Goal: Navigation & Orientation: Find specific page/section

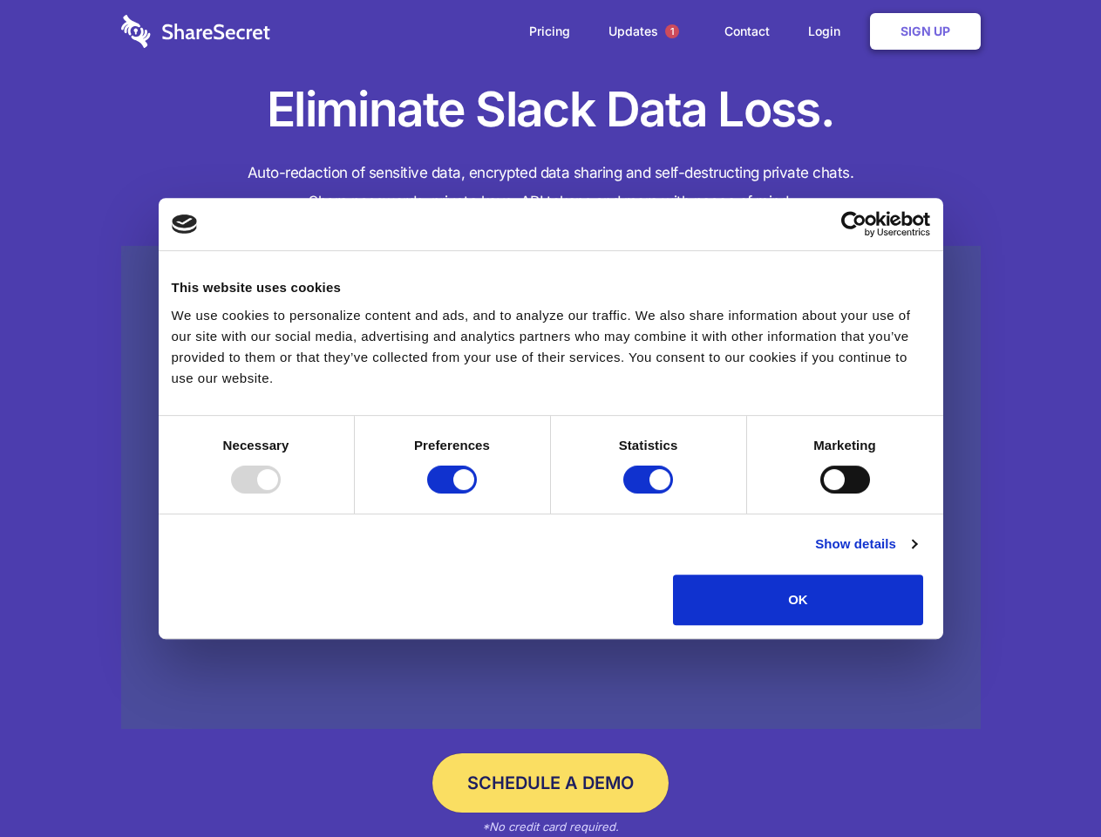
click at [281, 493] on div at bounding box center [256, 480] width 50 height 28
click at [477, 493] on input "Preferences" at bounding box center [452, 480] width 50 height 28
checkbox input "false"
click at [650, 493] on input "Statistics" at bounding box center [648, 480] width 50 height 28
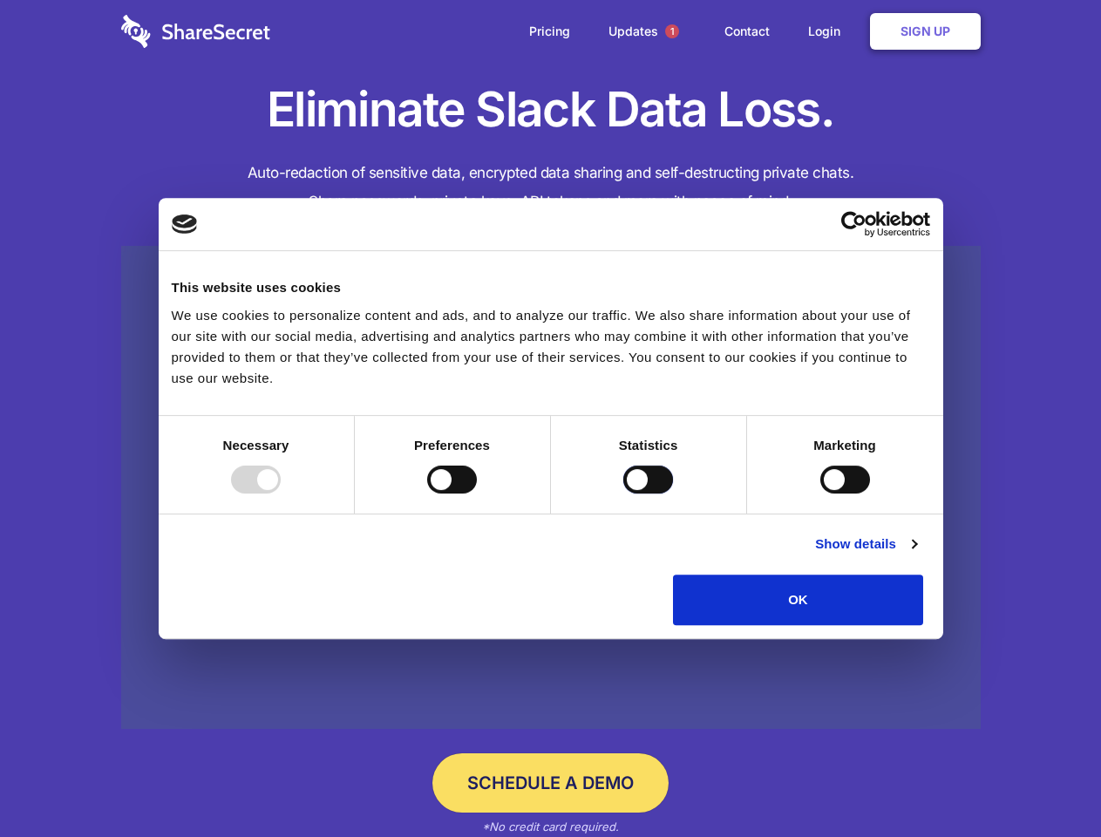
checkbox input "false"
click at [820, 493] on input "Marketing" at bounding box center [845, 480] width 50 height 28
checkbox input "true"
click at [916, 555] on link "Show details" at bounding box center [865, 544] width 101 height 21
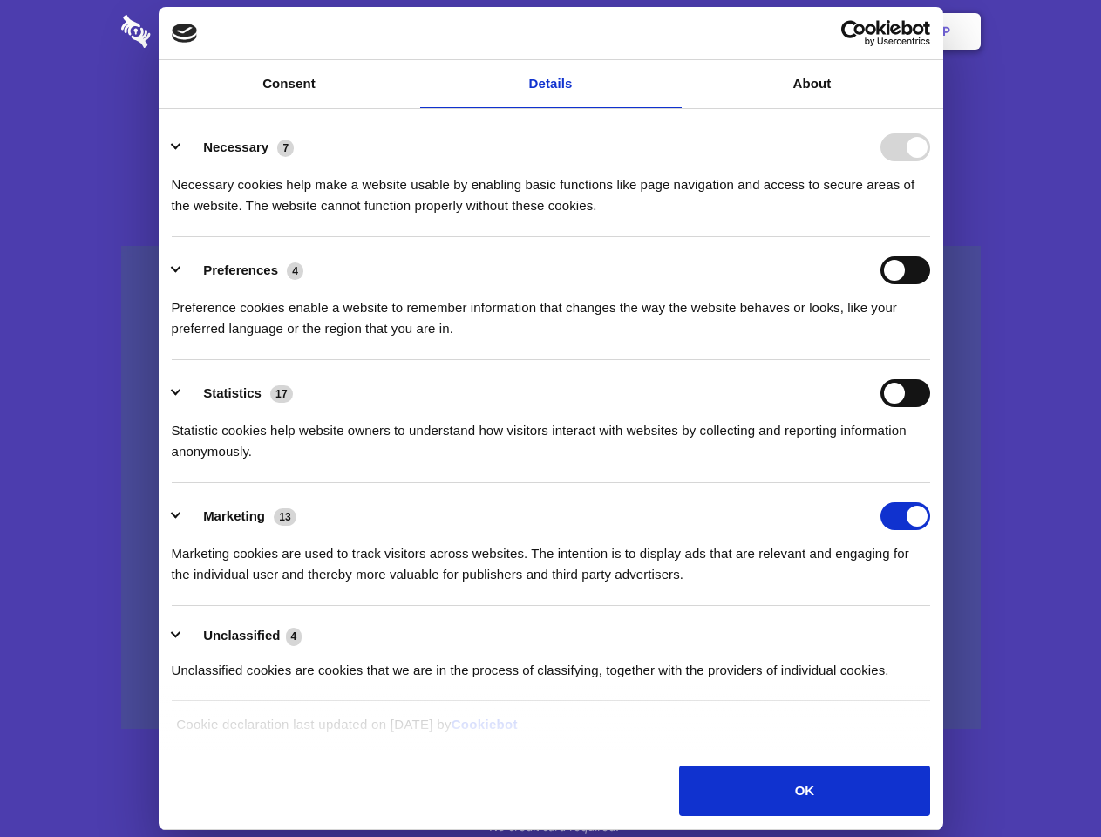
click at [930, 237] on li "Necessary 7 Necessary cookies help make a website usable by enabling basic func…" at bounding box center [551, 175] width 759 height 123
click at [671, 31] on span "1" at bounding box center [672, 31] width 14 height 14
